Goal: Navigation & Orientation: Find specific page/section

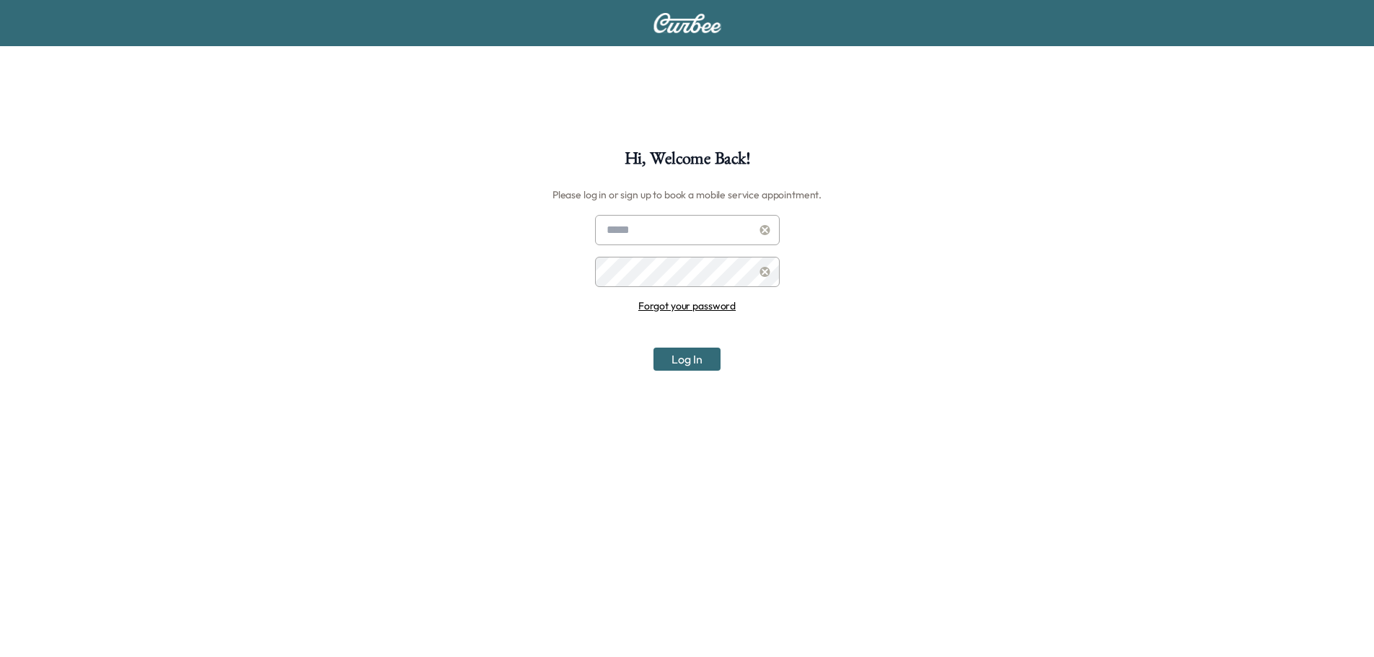
type input "**********"
click at [706, 353] on button "Log In" at bounding box center [686, 359] width 67 height 23
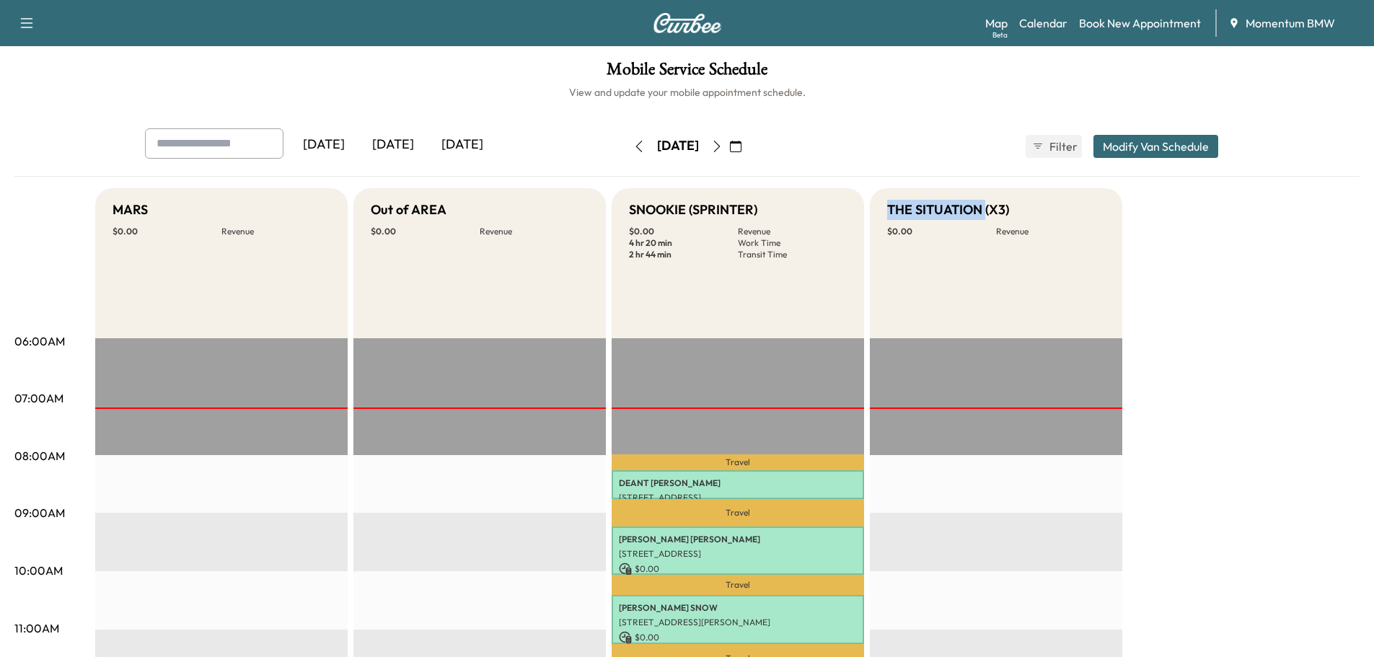
drag, startPoint x: 888, startPoint y: 208, endPoint x: 987, endPoint y: 216, distance: 99.2
click at [987, 216] on h5 "THE SITUATION (X3)" at bounding box center [948, 210] width 122 height 20
click at [883, 211] on div "THE SITUATION (X3) $ 0.00 Revenue" at bounding box center [996, 263] width 252 height 150
drag, startPoint x: 886, startPoint y: 210, endPoint x: 981, endPoint y: 212, distance: 95.2
click at [981, 212] on div "THE SITUATION (X3) $ 0.00 Revenue" at bounding box center [996, 263] width 252 height 150
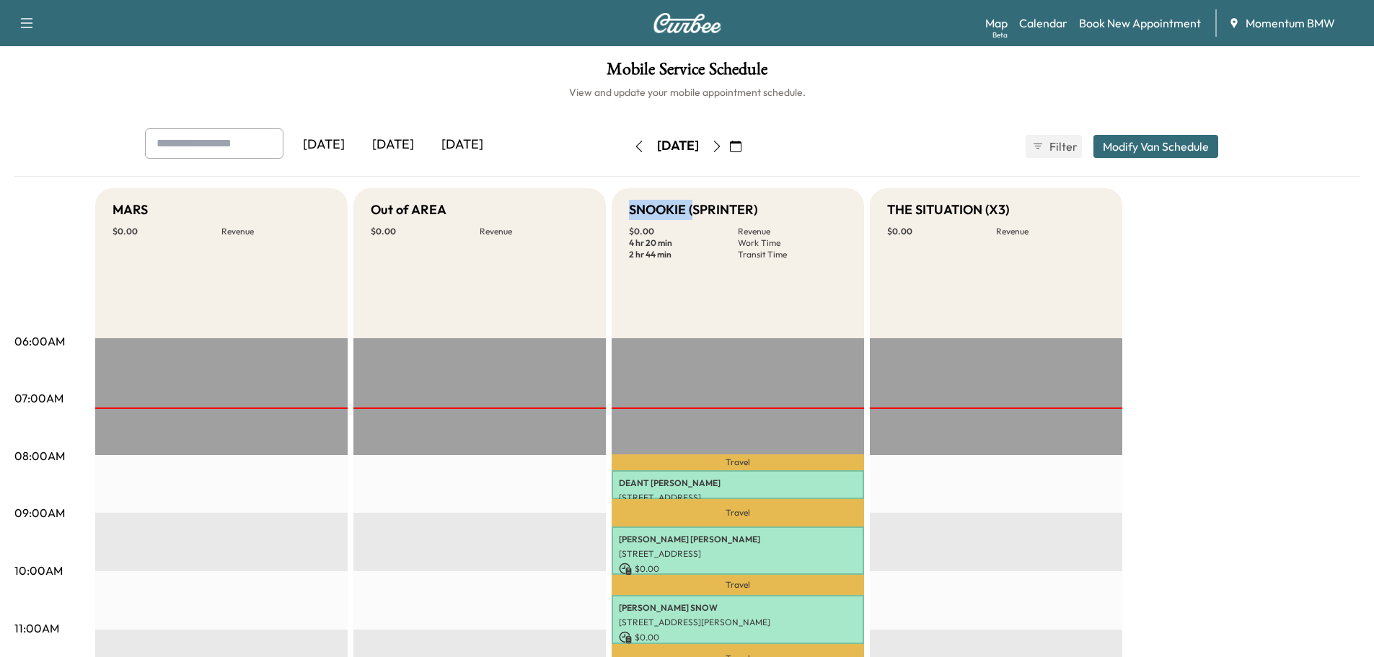
drag, startPoint x: 629, startPoint y: 214, endPoint x: 692, endPoint y: 217, distance: 62.8
click at [692, 217] on h5 "SNOOKIE (SPRINTER)" at bounding box center [693, 210] width 128 height 20
drag, startPoint x: 889, startPoint y: 206, endPoint x: 1022, endPoint y: 219, distance: 134.1
click at [1022, 219] on div "THE SITUATION (X3)" at bounding box center [996, 210] width 218 height 20
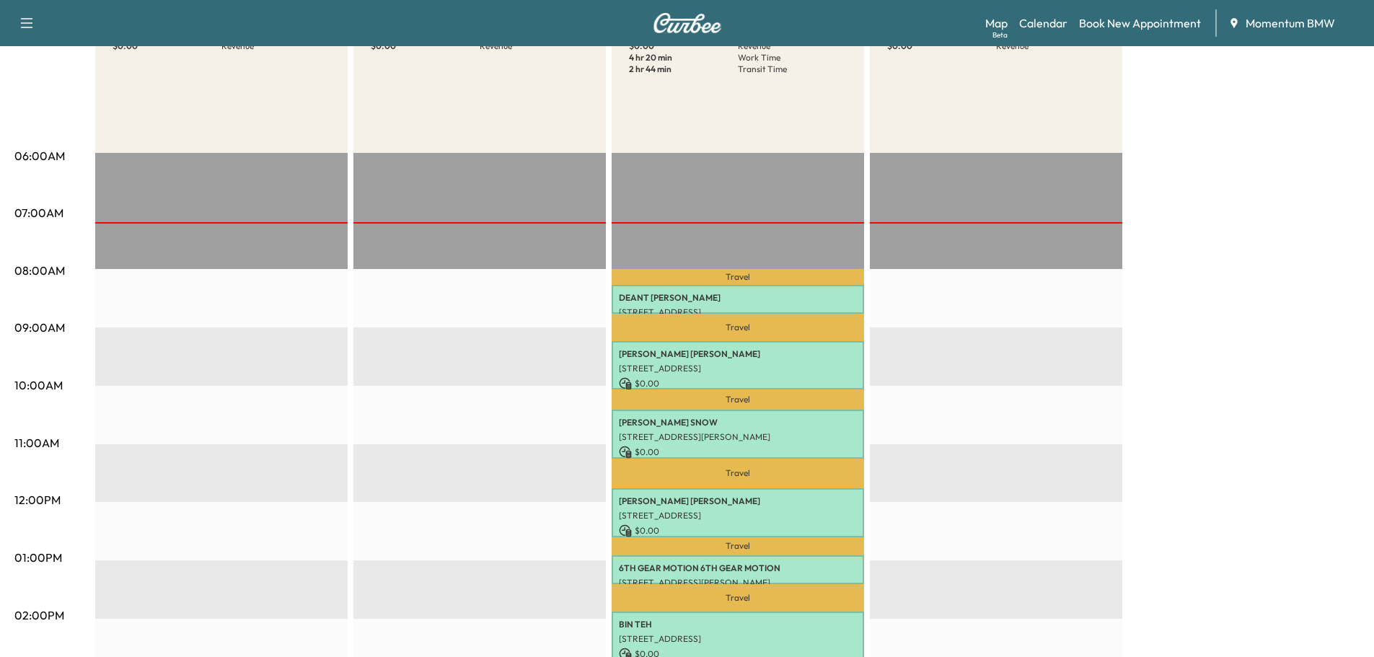
scroll to position [216, 0]
